Goal: Information Seeking & Learning: Understand process/instructions

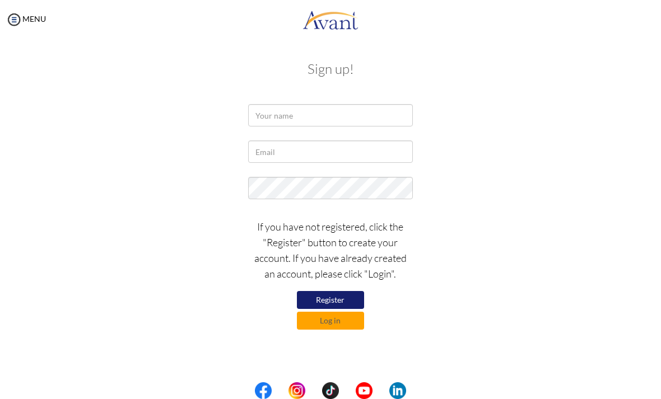
click at [338, 324] on button "Log in" at bounding box center [330, 321] width 67 height 18
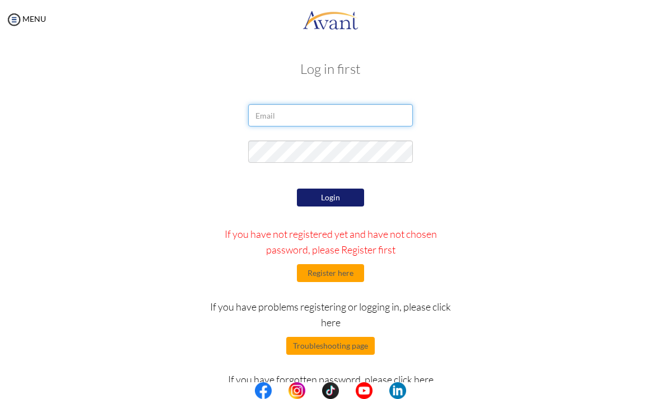
click at [291, 121] on input "email" at bounding box center [330, 115] width 164 height 22
type input "[EMAIL_ADDRESS][DOMAIN_NAME]"
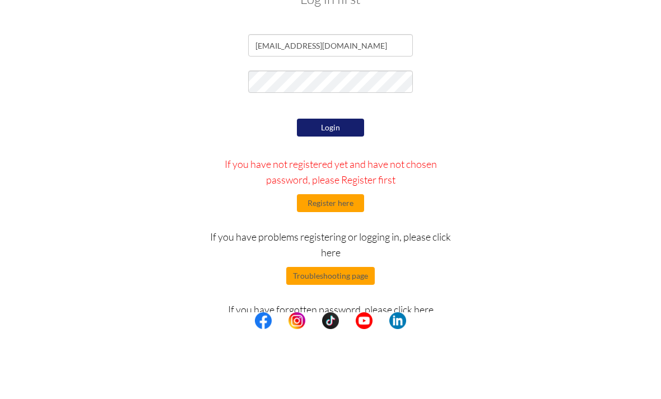
click at [342, 189] on button "Login" at bounding box center [330, 198] width 67 height 18
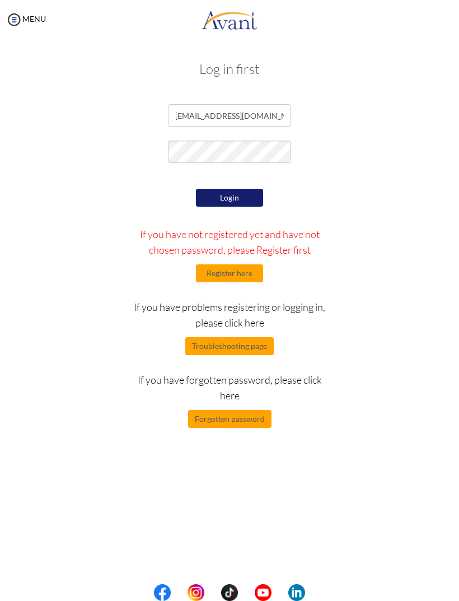
click at [237, 399] on button "Forgotten password" at bounding box center [229, 419] width 83 height 18
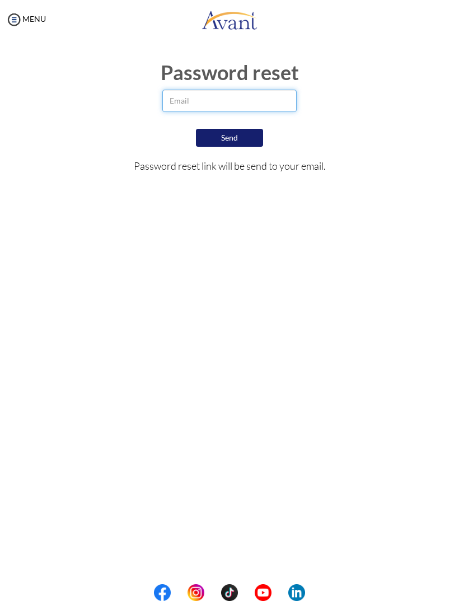
click at [204, 96] on input "email" at bounding box center [229, 101] width 134 height 22
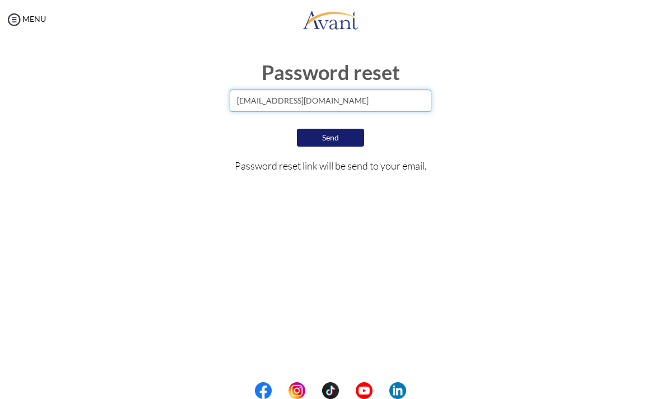
type input "[EMAIL_ADDRESS][DOMAIN_NAME]"
click at [334, 139] on button "Send" at bounding box center [330, 138] width 67 height 18
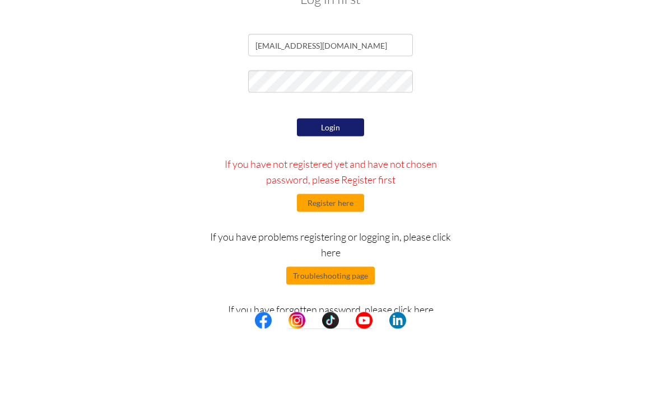
click at [340, 189] on button "Login" at bounding box center [330, 198] width 67 height 18
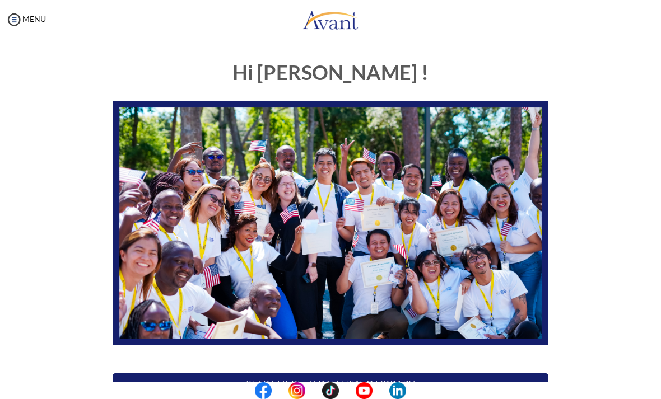
click at [4, 394] on center at bounding box center [330, 390] width 661 height 17
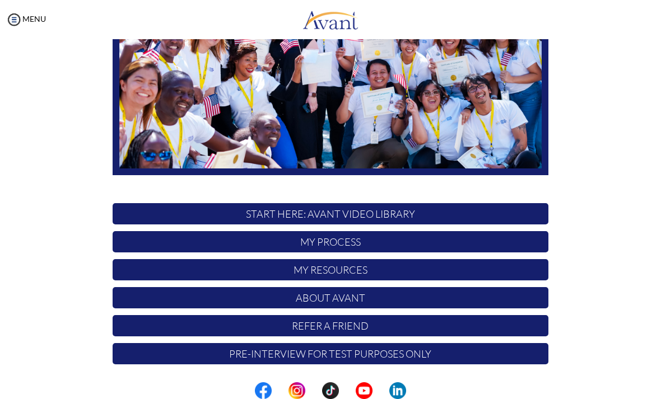
scroll to position [170, 0]
click at [169, 238] on p "My Process" at bounding box center [331, 241] width 436 height 21
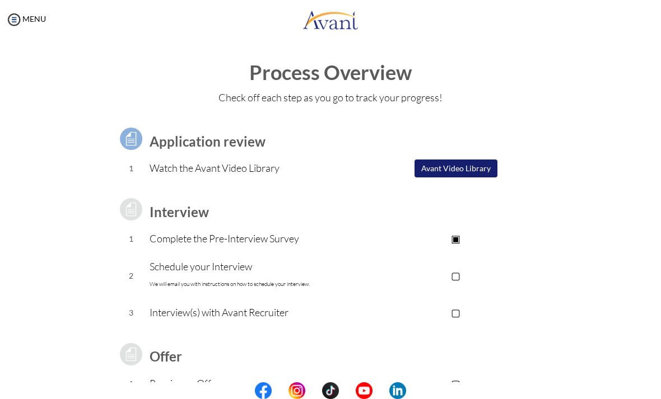
scroll to position [0, 0]
click at [463, 160] on button "Avant Video Library" at bounding box center [455, 169] width 83 height 18
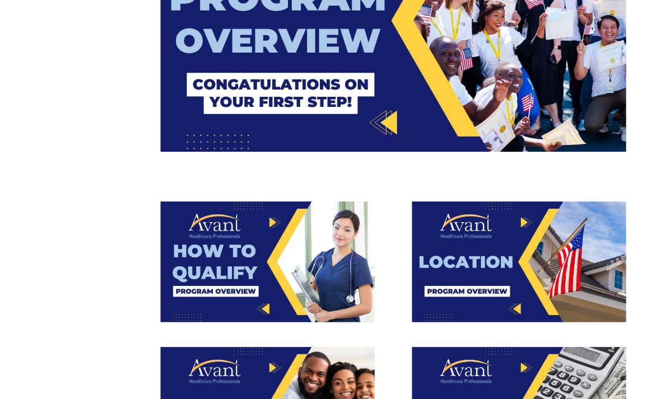
click at [226, 233] on img at bounding box center [274, 260] width 96 height 54
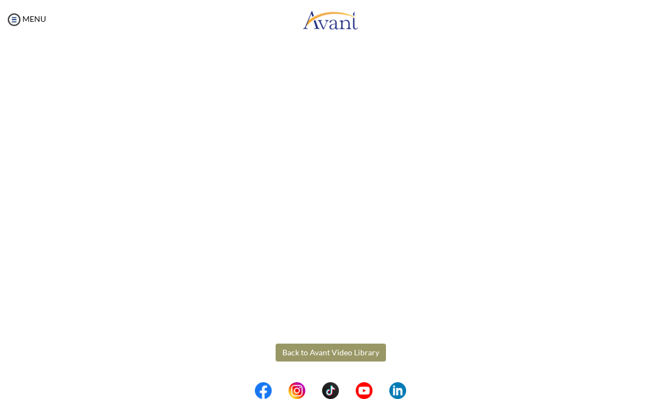
scroll to position [88, 0]
click at [329, 359] on button "Back to Avant Video Library" at bounding box center [330, 353] width 110 height 18
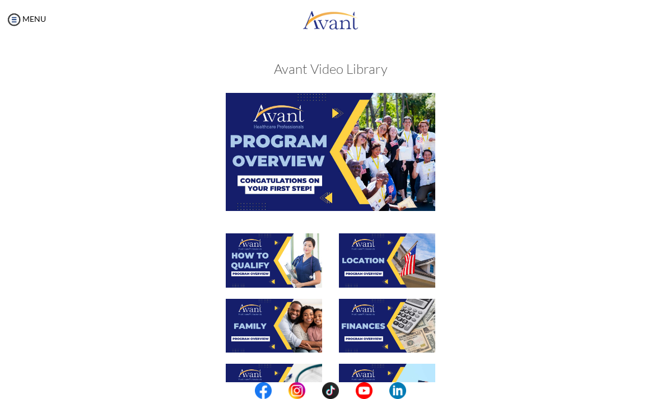
scroll to position [0, 0]
click at [263, 255] on img at bounding box center [274, 260] width 96 height 54
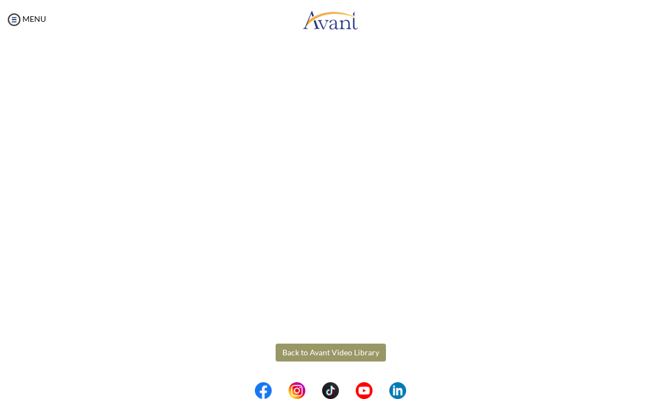
scroll to position [88, 0]
click at [328, 352] on button "Back to Avant Video Library" at bounding box center [330, 353] width 110 height 18
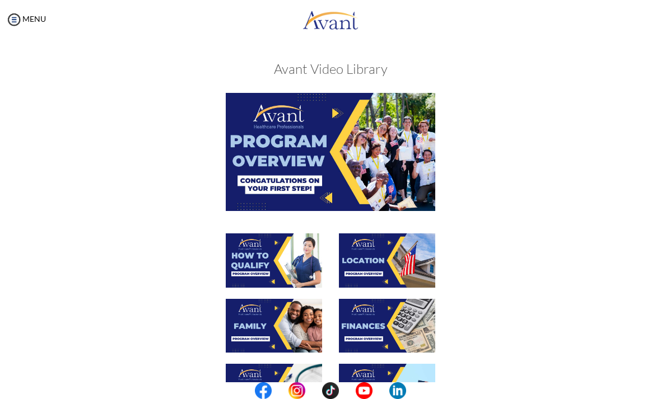
scroll to position [0, 0]
click at [376, 259] on img at bounding box center [387, 260] width 96 height 54
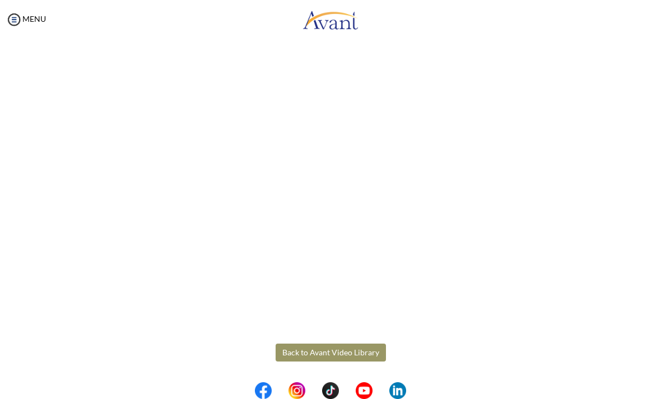
scroll to position [88, 0]
click at [312, 351] on button "Back to Avant Video Library" at bounding box center [330, 353] width 110 height 18
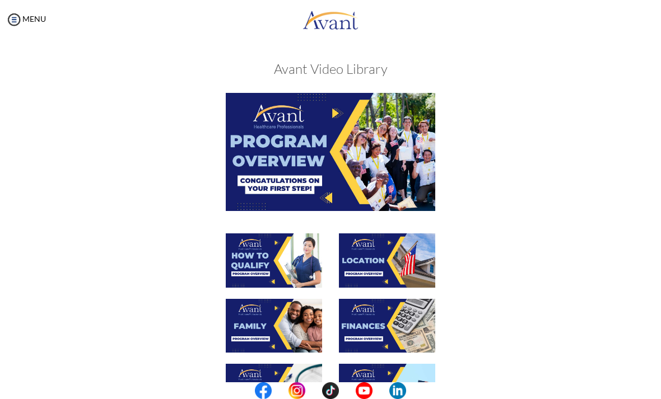
click at [254, 318] on img at bounding box center [274, 326] width 96 height 54
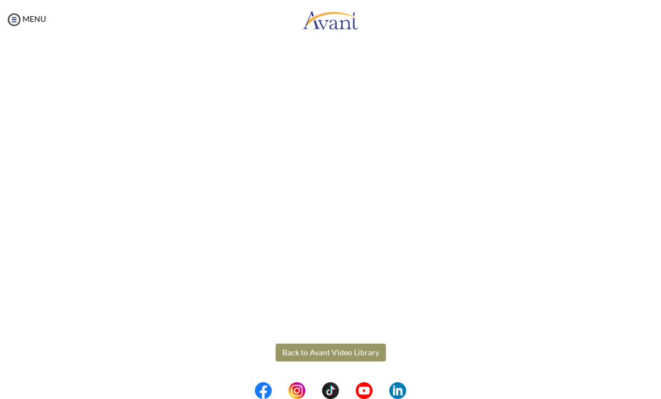
scroll to position [187, 0]
click at [306, 359] on button "Back to Avant Video Library" at bounding box center [330, 353] width 110 height 18
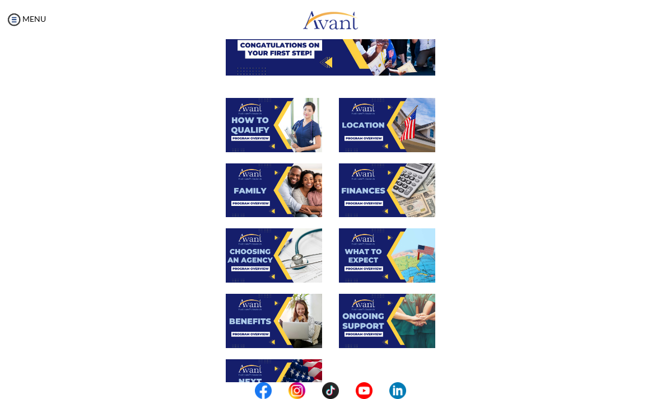
scroll to position [135, 0]
click at [373, 176] on img at bounding box center [387, 190] width 96 height 54
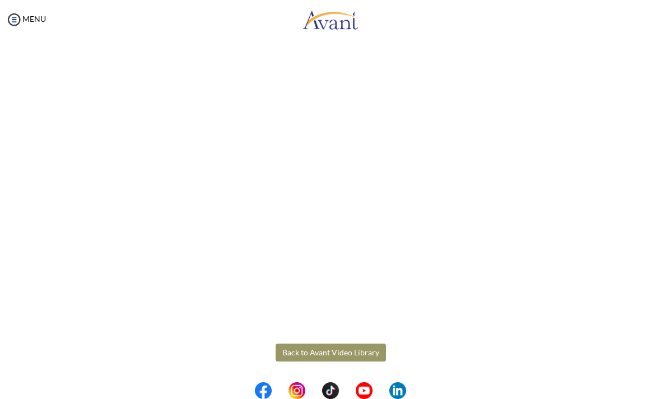
scroll to position [88, 0]
click at [311, 354] on button "Back to Avant Video Library" at bounding box center [330, 353] width 110 height 18
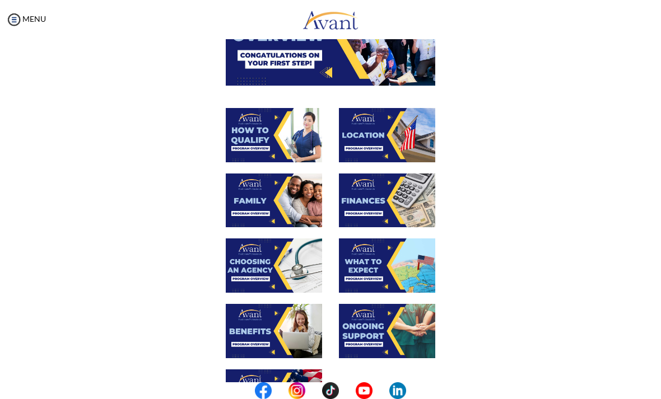
scroll to position [127, 0]
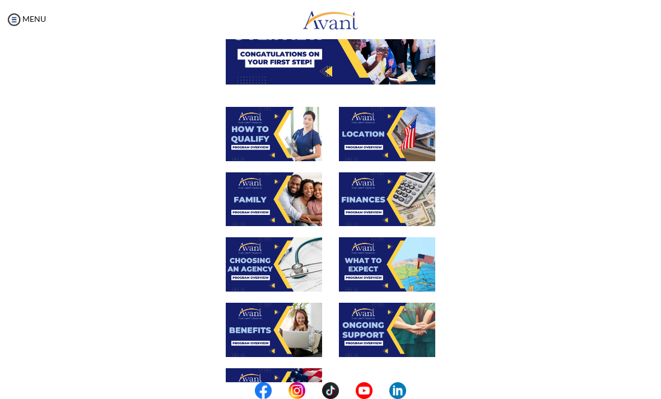
click at [270, 266] on img at bounding box center [274, 264] width 96 height 54
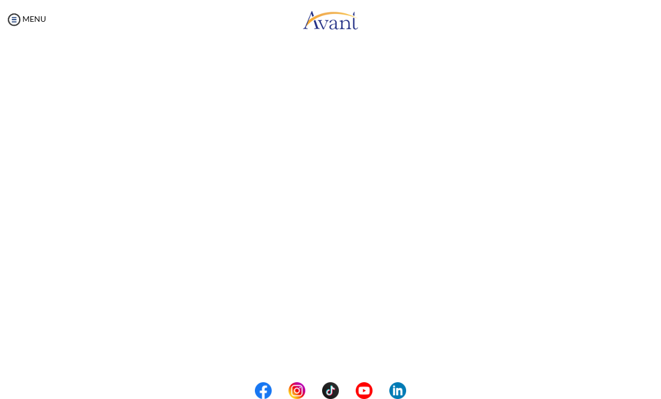
scroll to position [178, 0]
click at [351, 362] on button "Back to Avant Video Library" at bounding box center [330, 362] width 110 height 18
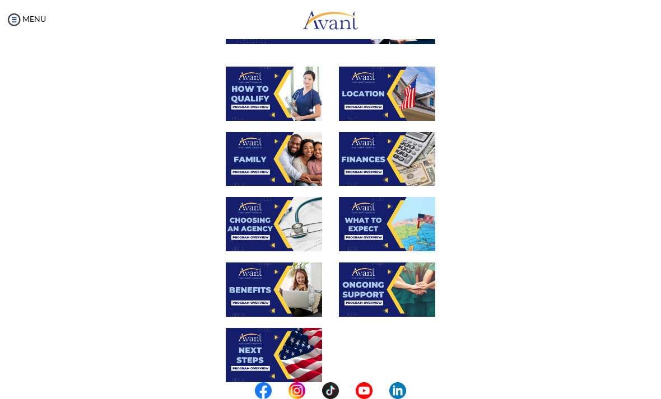
scroll to position [172, 0]
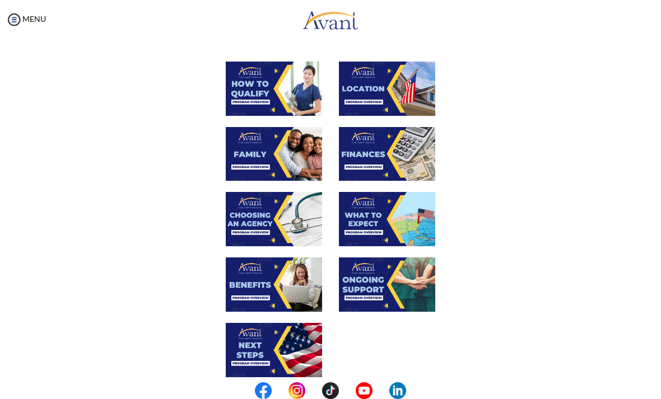
click at [381, 221] on img at bounding box center [387, 219] width 96 height 54
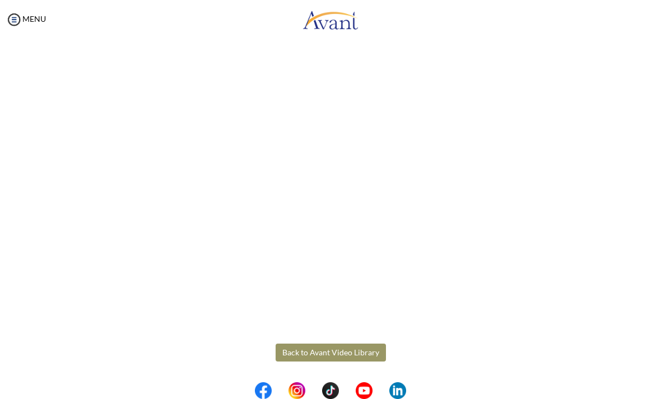
scroll to position [187, 0]
click at [320, 355] on button "Back to Avant Video Library" at bounding box center [330, 353] width 110 height 18
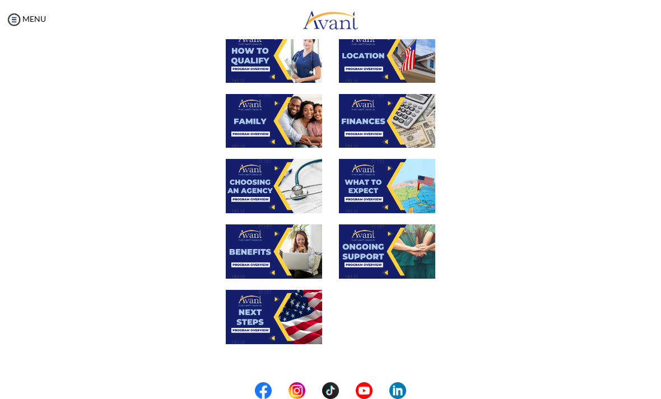
scroll to position [207, 0]
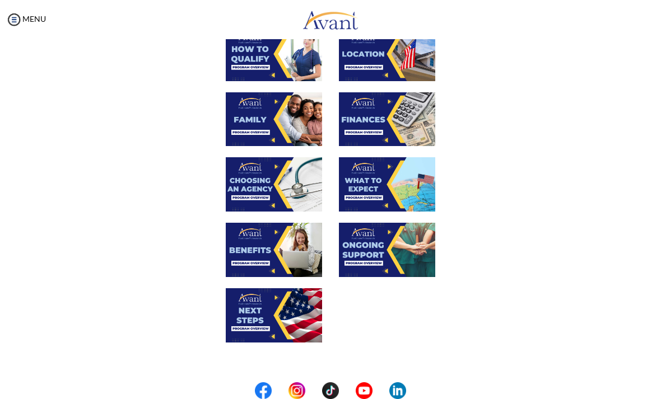
click at [256, 255] on img at bounding box center [274, 250] width 96 height 54
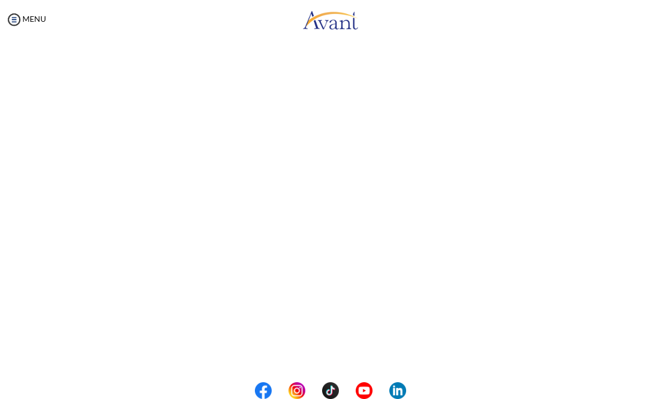
scroll to position [186, 0]
click at [353, 353] on button "Back to Avant Video Library" at bounding box center [330, 353] width 110 height 18
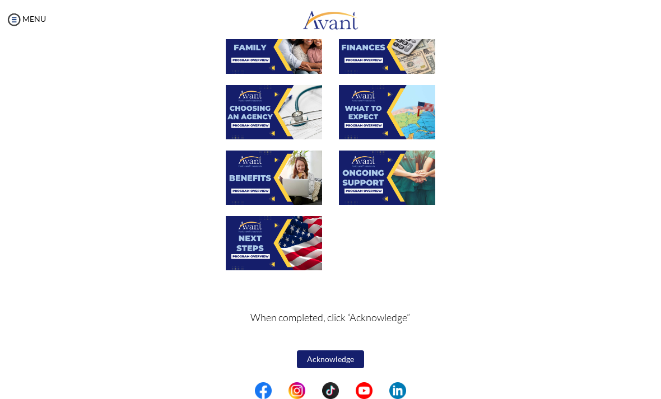
scroll to position [278, 0]
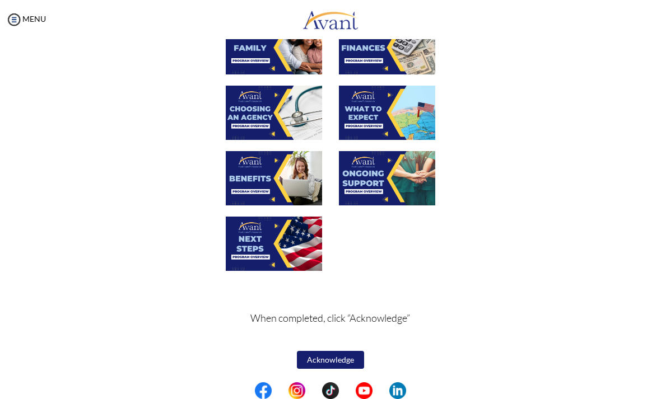
click at [377, 184] on img at bounding box center [387, 178] width 96 height 54
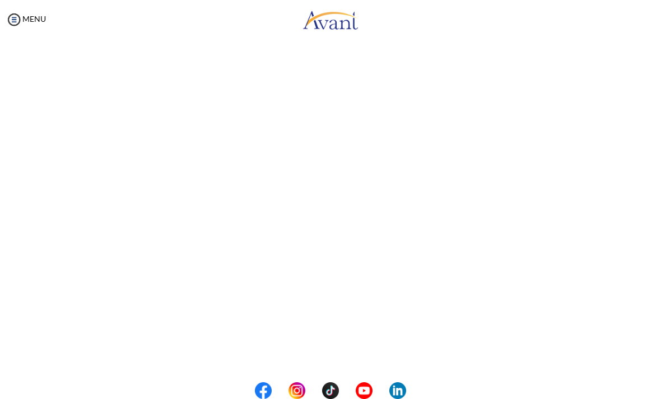
scroll to position [169, 0]
click at [326, 366] on button "Back to Avant Video Library" at bounding box center [330, 371] width 110 height 18
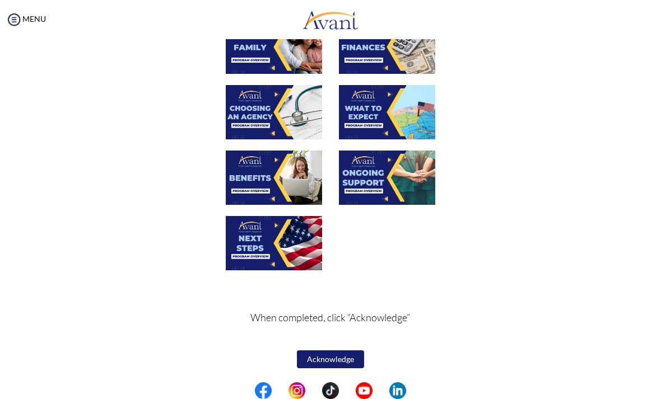
scroll to position [278, 0]
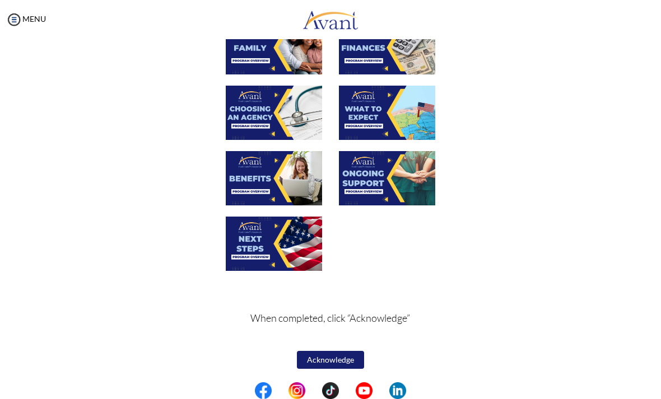
click at [262, 240] on img at bounding box center [274, 244] width 96 height 54
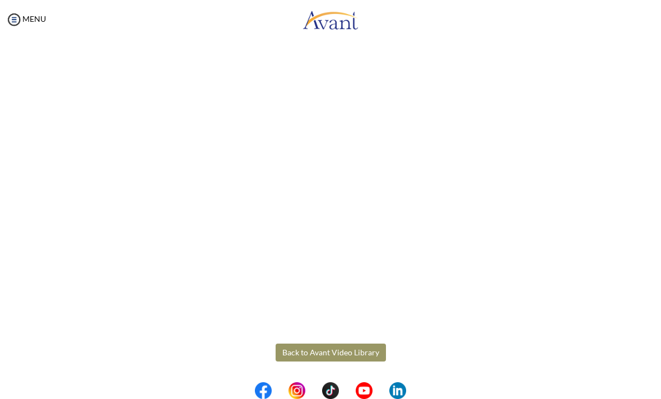
scroll to position [187, 0]
click at [316, 355] on button "Back to Avant Video Library" at bounding box center [330, 353] width 110 height 18
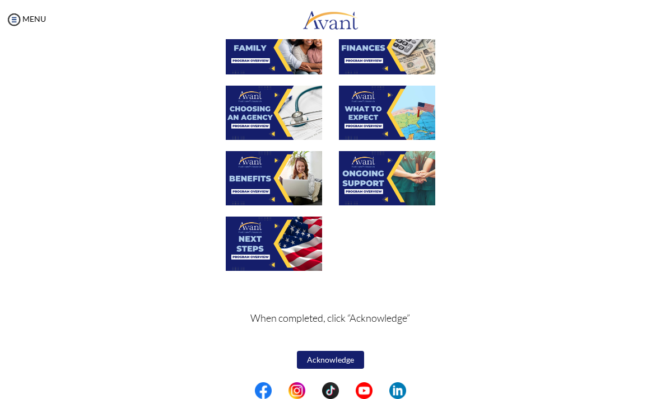
scroll to position [278, 0]
click at [322, 360] on button "Acknowledge" at bounding box center [330, 360] width 67 height 18
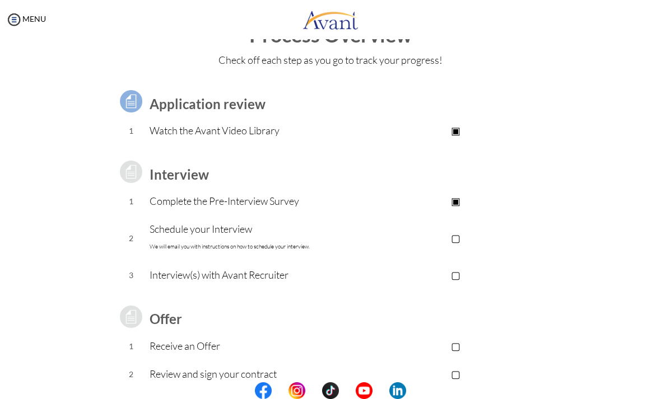
scroll to position [39, 0]
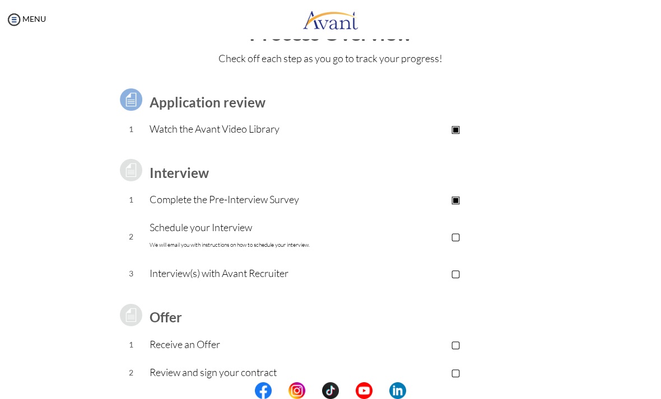
click at [459, 234] on p "▢" at bounding box center [455, 236] width 185 height 16
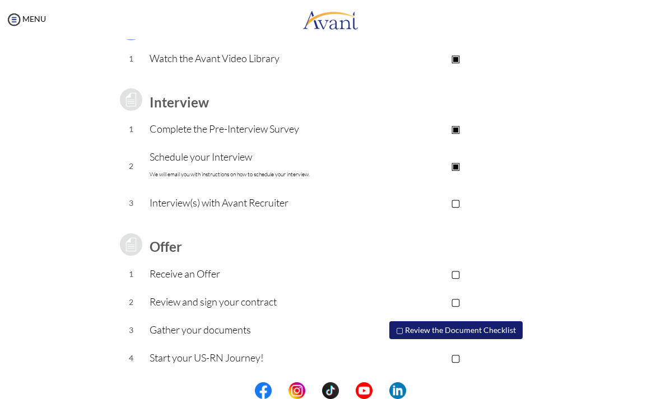
scroll to position [110, 0]
click at [187, 270] on p "Receive an Offer" at bounding box center [255, 274] width 213 height 16
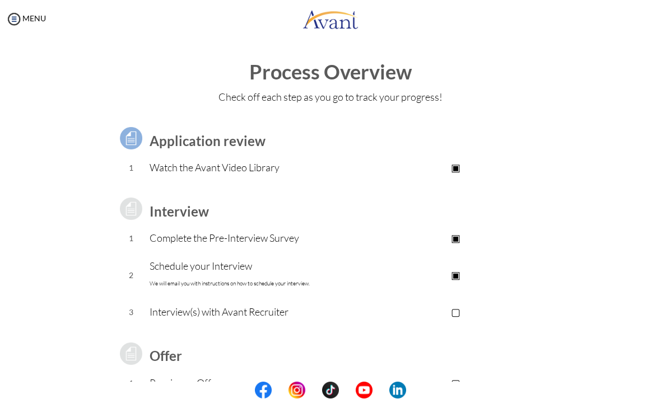
scroll to position [0, 0]
click at [11, 20] on img at bounding box center [14, 19] width 17 height 17
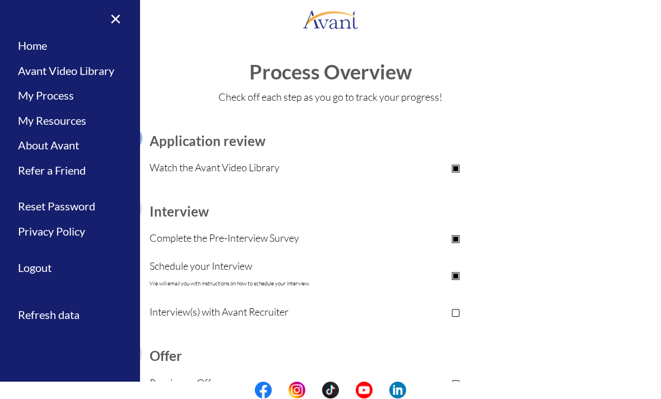
click at [32, 74] on link "Avant Video Library" at bounding box center [70, 71] width 140 height 25
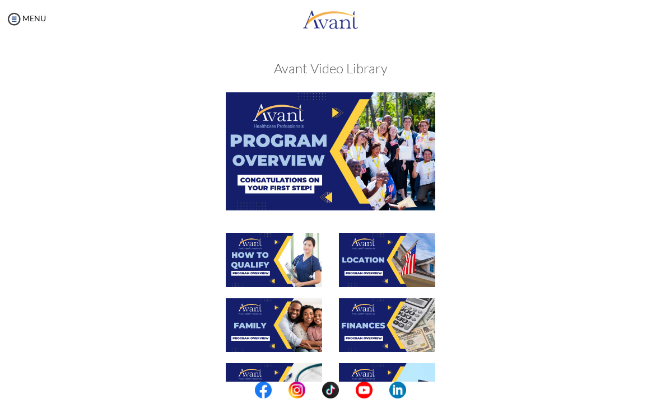
click at [15, 20] on img at bounding box center [14, 19] width 17 height 17
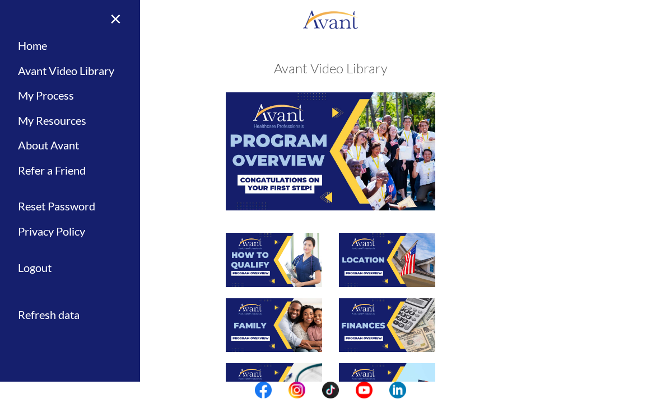
click at [30, 46] on link "Home" at bounding box center [70, 46] width 140 height 25
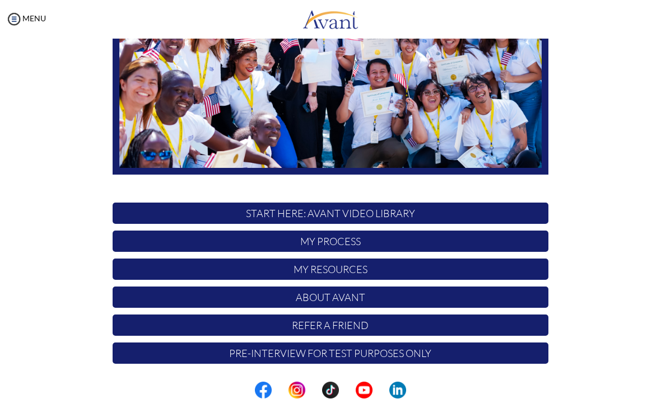
scroll to position [170, 0]
click at [156, 274] on p "My Resources" at bounding box center [331, 269] width 436 height 21
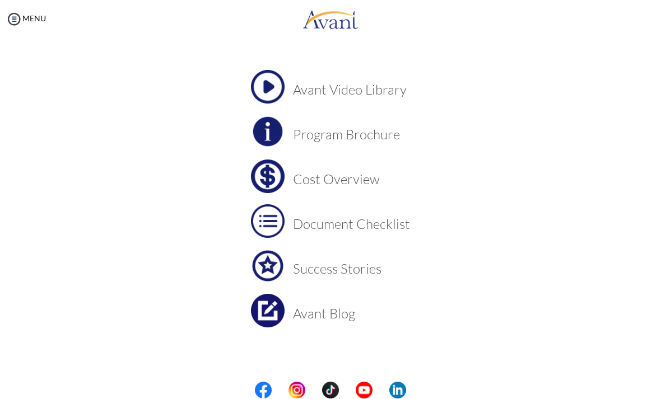
scroll to position [50, 0]
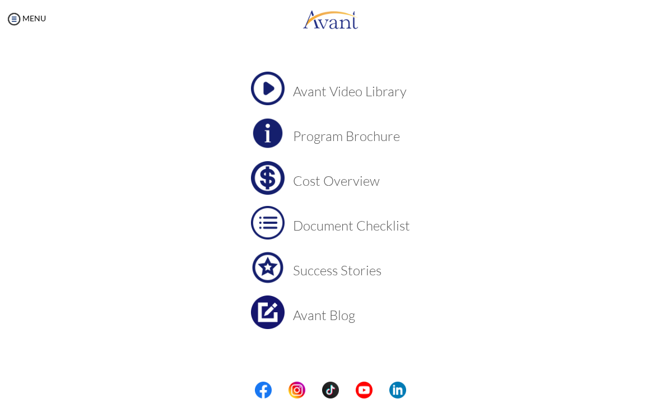
click at [267, 128] on img at bounding box center [268, 134] width 34 height 34
click at [336, 186] on h3 "Cost Overview" at bounding box center [351, 181] width 117 height 15
click at [341, 182] on h3 "Cost Overview" at bounding box center [351, 181] width 117 height 15
click at [364, 230] on h3 "Document Checklist" at bounding box center [351, 226] width 117 height 15
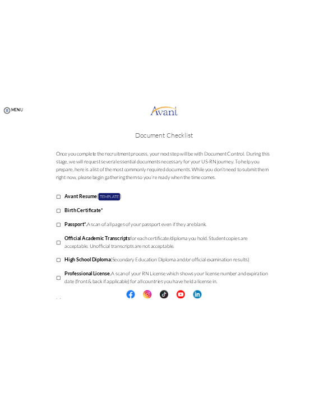
scroll to position [0, 0]
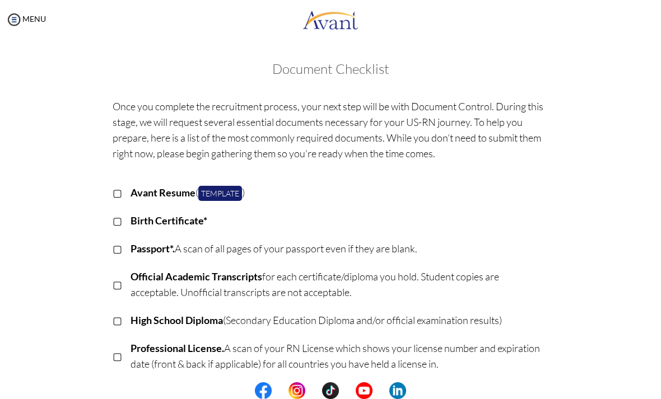
click at [210, 189] on link "Template" at bounding box center [220, 193] width 44 height 15
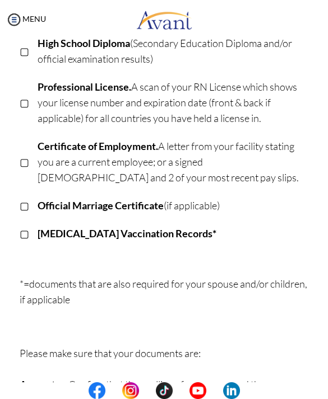
scroll to position [336, 0]
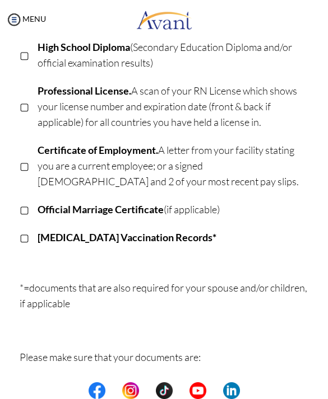
click at [251, 224] on td "[MEDICAL_DATA] Vaccination Records*" at bounding box center [173, 238] width 270 height 28
click at [258, 97] on p "Professional License. A scan of your RN License which shows your license number…" at bounding box center [173, 106] width 270 height 47
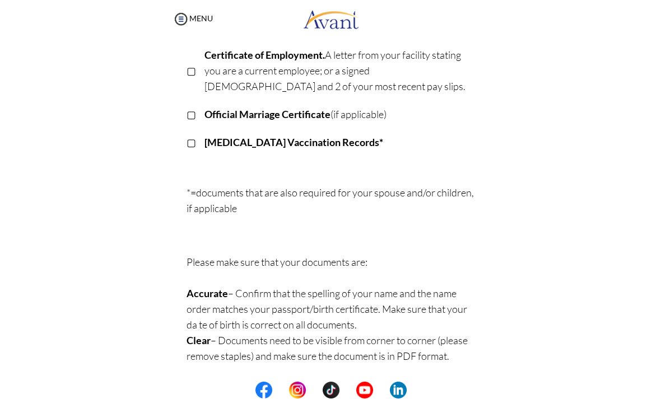
scroll to position [289, 0]
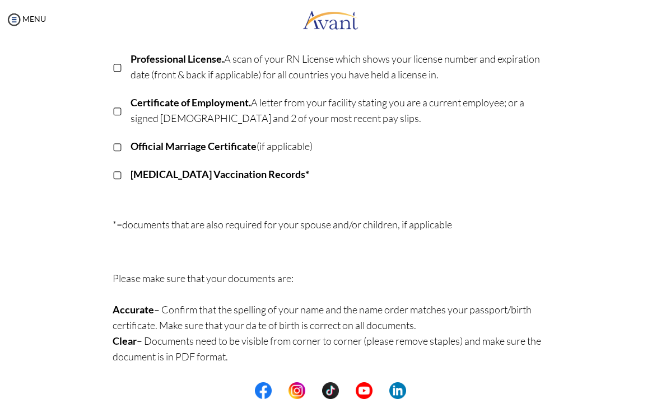
click at [18, 21] on img at bounding box center [14, 19] width 17 height 17
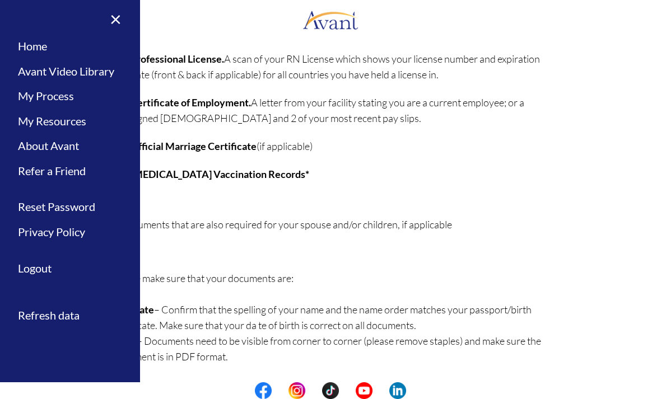
click at [598, 125] on div "Once you complete the recruitment process, your next step will be with Document…" at bounding box center [330, 87] width 543 height 568
click at [118, 25] on link "×" at bounding box center [109, 19] width 34 height 38
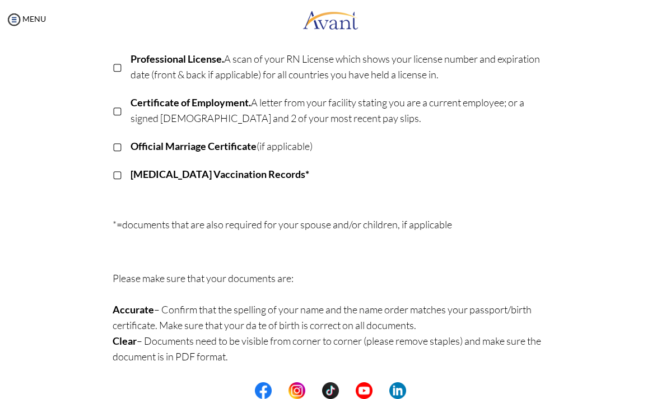
click at [35, 22] on link "MENU" at bounding box center [26, 19] width 40 height 10
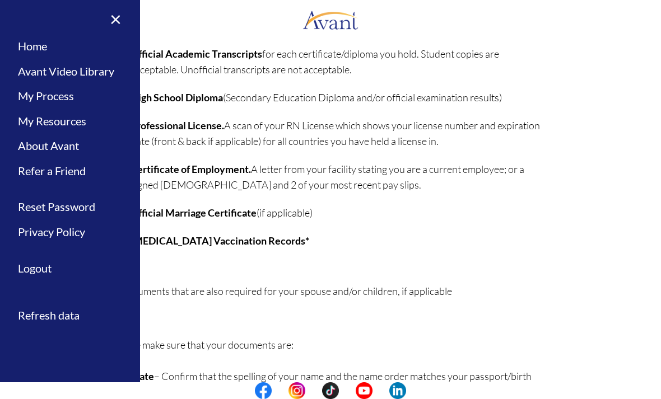
scroll to position [218, 0]
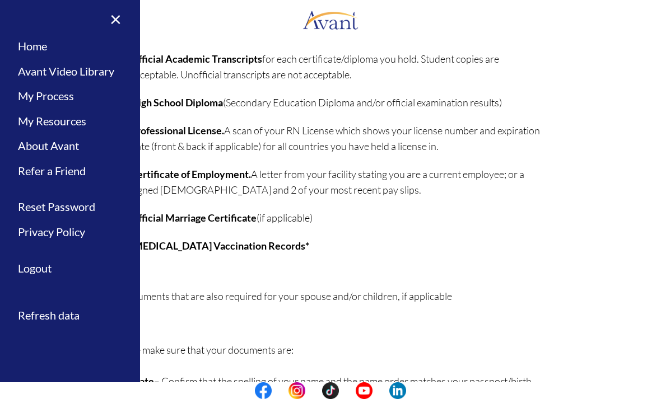
click at [112, 17] on link "×" at bounding box center [109, 19] width 34 height 38
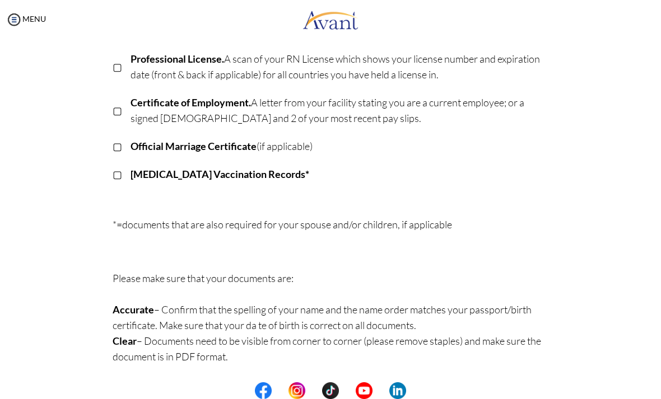
scroll to position [289, 0]
click at [15, 22] on img at bounding box center [14, 19] width 17 height 17
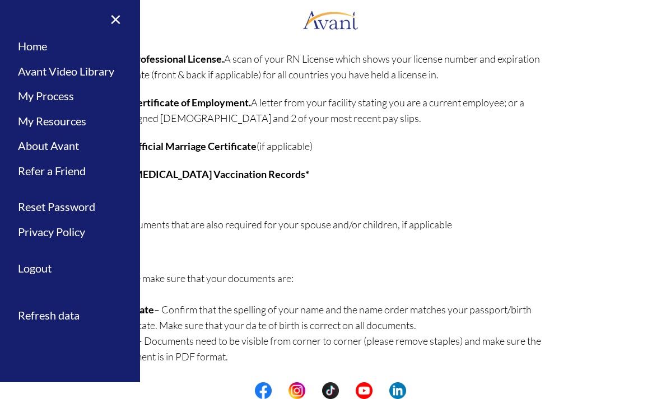
click at [79, 71] on link "Avant Video Library" at bounding box center [70, 71] width 140 height 25
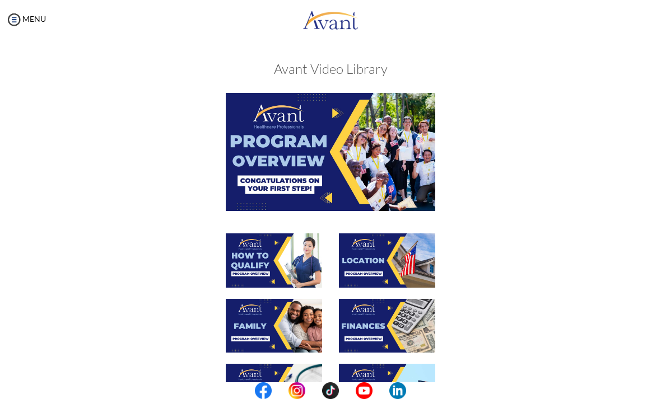
click at [15, 21] on img at bounding box center [14, 19] width 17 height 17
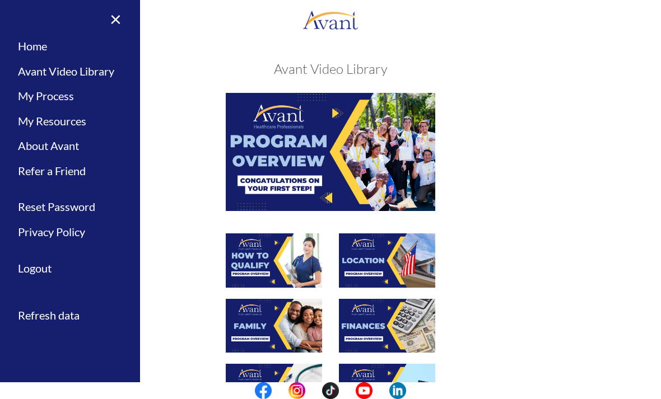
click at [76, 128] on link "My Resources" at bounding box center [70, 121] width 140 height 25
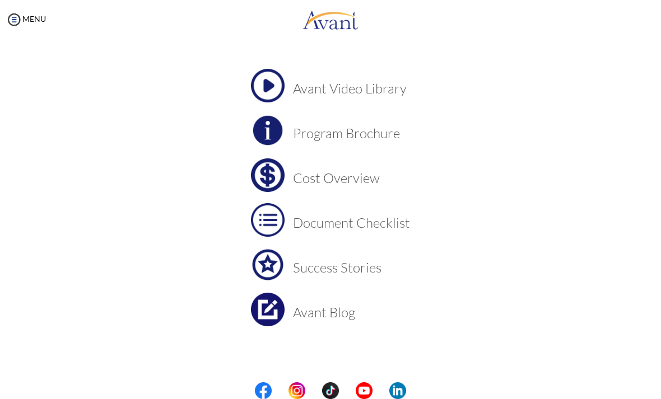
scroll to position [53, 0]
click at [377, 133] on h3 "Program Brochure" at bounding box center [351, 133] width 117 height 15
